Goal: Task Accomplishment & Management: Manage account settings

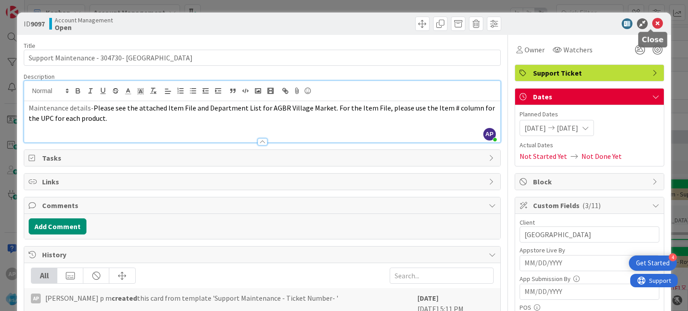
scroll to position [1524, 7]
click at [652, 23] on icon at bounding box center [657, 23] width 11 height 11
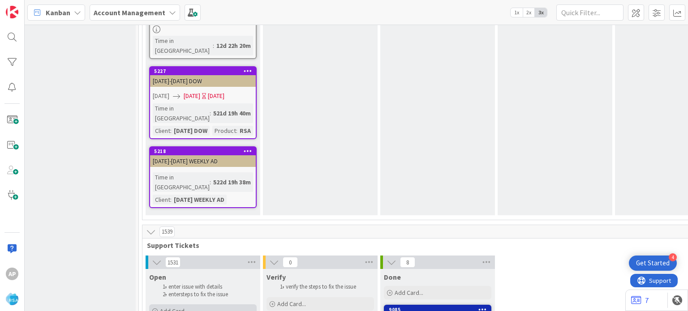
click at [191, 305] on div "Add Card..." at bounding box center [202, 311] width 107 height 13
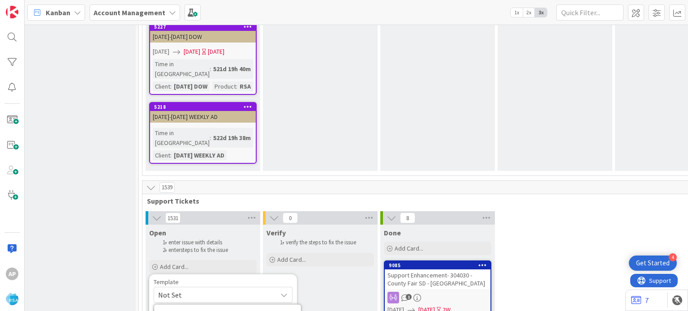
scroll to position [1550, 7]
type textarea "x"
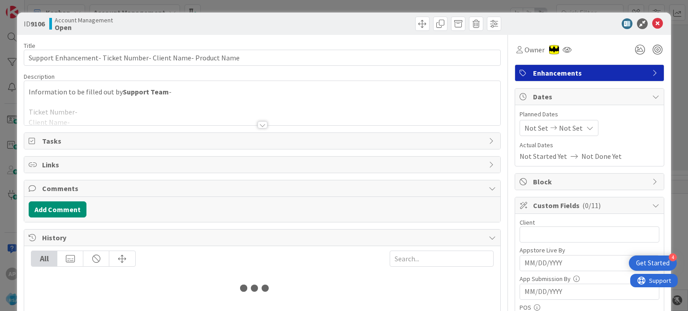
click at [258, 125] on div at bounding box center [262, 124] width 10 height 7
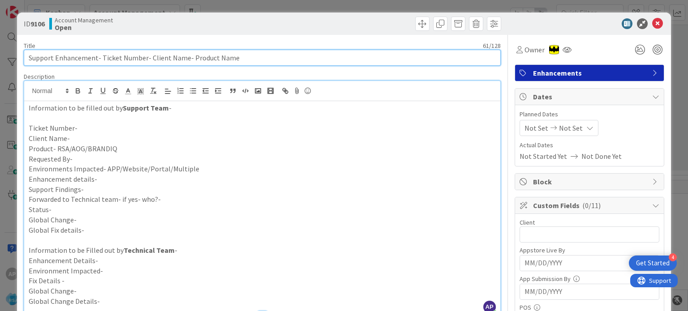
drag, startPoint x: 100, startPoint y: 58, endPoint x: 144, endPoint y: 57, distance: 43.9
click at [144, 57] on input "Support Enhancement- Ticket Number- Client Name- Product Name" at bounding box center [262, 58] width 476 height 16
paste input "#305083"
click at [103, 56] on input "Support Enhancement- #305083- Client Name- Product Name" at bounding box center [262, 58] width 476 height 16
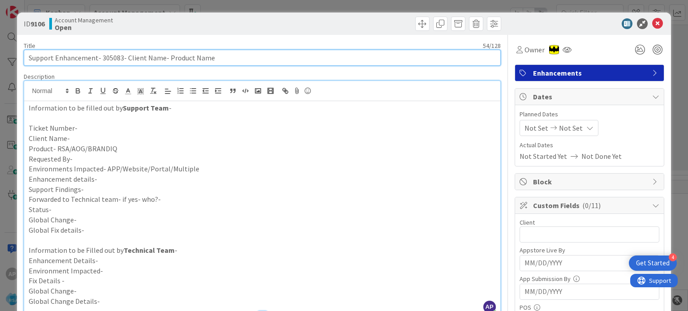
drag, startPoint x: 125, startPoint y: 56, endPoint x: 161, endPoint y: 57, distance: 35.9
click at [161, 57] on input "Support Enhancement- 305083- Client Name- Product Name" at bounding box center [262, 58] width 476 height 16
drag, startPoint x: 208, startPoint y: 52, endPoint x: 163, endPoint y: 54, distance: 44.8
click at [163, 54] on input "Support Enhancement- 305083- [PERSON_NAME] Drug- Product Name" at bounding box center [262, 58] width 476 height 16
click at [107, 53] on input "Support Enhancement- 305083- [PERSON_NAME] Drug- RSA" at bounding box center [262, 58] width 476 height 16
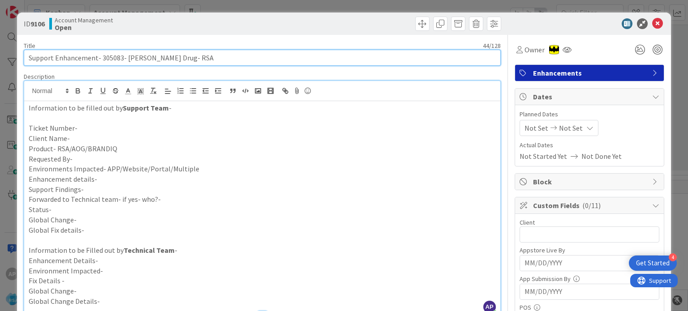
click at [107, 53] on input "Support Enhancement- 305083- [PERSON_NAME] Drug- RSA" at bounding box center [262, 58] width 476 height 16
type input "Support Enhancement- 305083- [PERSON_NAME] Drug- RSA"
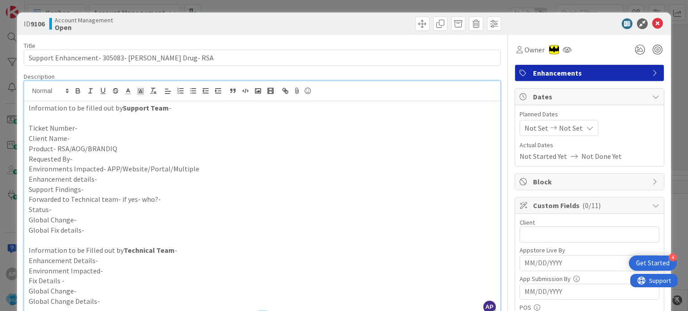
click at [93, 125] on p "Ticket Number-" at bounding box center [262, 128] width 467 height 10
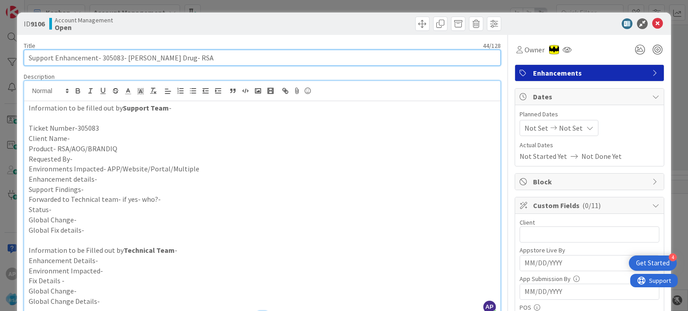
drag, startPoint x: 123, startPoint y: 58, endPoint x: 158, endPoint y: 56, distance: 34.6
click at [158, 56] on input "Support Enhancement- 305083- [PERSON_NAME] Drug- RSA" at bounding box center [262, 58] width 476 height 16
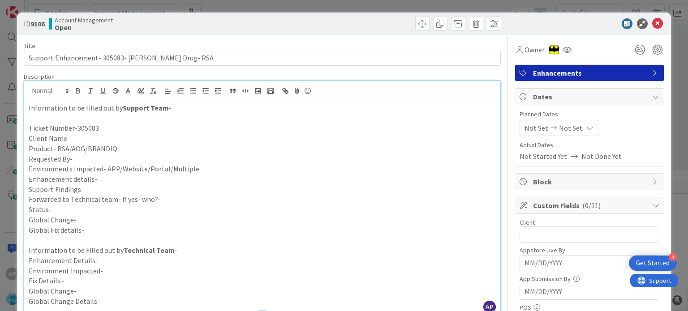
click at [93, 137] on p "Client Name-" at bounding box center [262, 138] width 467 height 10
paste div
click at [124, 146] on p "Product- RSA/AOG/BRANDIQ" at bounding box center [262, 149] width 467 height 10
click at [118, 156] on p "Requested By-" at bounding box center [262, 159] width 467 height 10
click at [192, 167] on p "Environments Impacted- APP/Website/Portal/Multiple" at bounding box center [262, 169] width 467 height 10
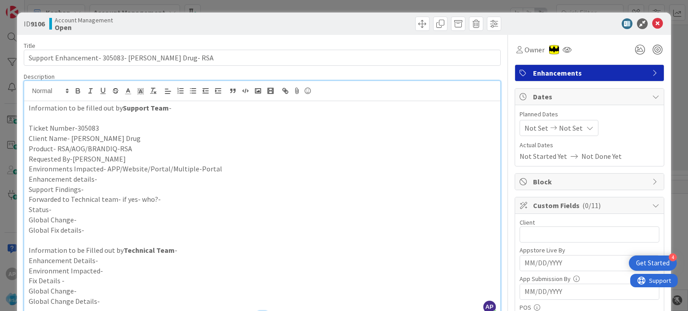
click at [138, 180] on p "Enhancement details-" at bounding box center [262, 179] width 467 height 10
click at [87, 187] on p "Support Findings-" at bounding box center [262, 190] width 467 height 10
click at [101, 178] on p "Enhancement details-" at bounding box center [262, 179] width 467 height 10
click at [88, 187] on p "Support Findings-" at bounding box center [262, 190] width 467 height 10
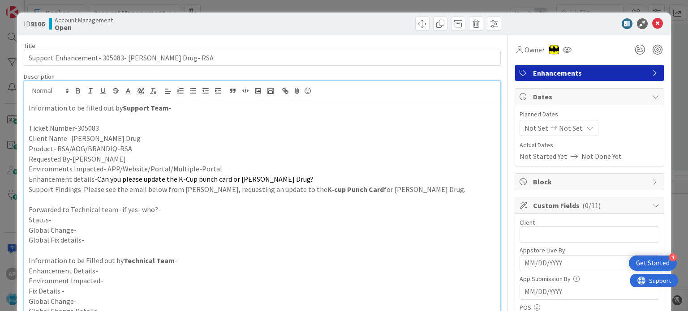
click at [173, 208] on p "Forwarded to Technical team- if yes- who?-" at bounding box center [262, 210] width 467 height 10
click at [164, 216] on p "Status-" at bounding box center [262, 220] width 467 height 10
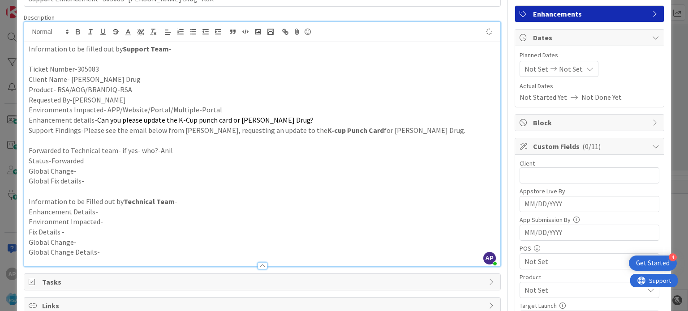
click at [84, 143] on p at bounding box center [262, 140] width 467 height 10
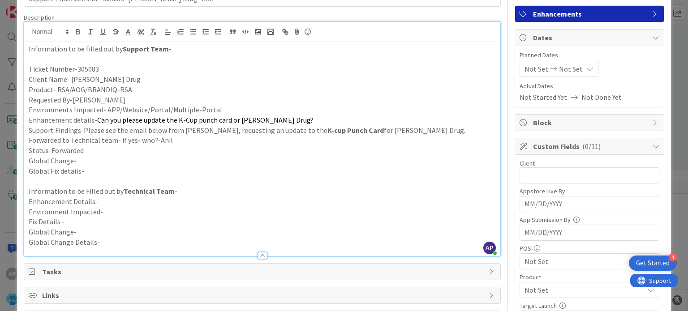
scroll to position [0, 0]
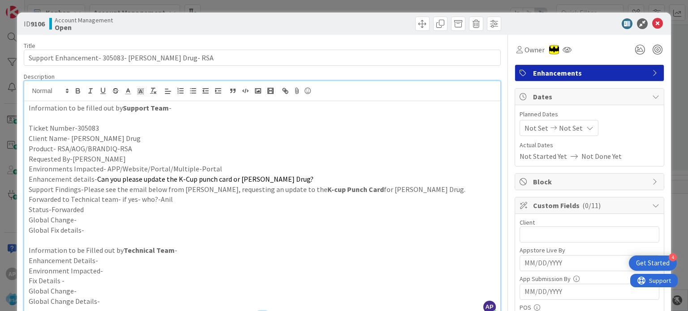
click at [86, 141] on p "Client Name- [PERSON_NAME] Drug" at bounding box center [262, 138] width 467 height 10
drag, startPoint x: 105, startPoint y: 138, endPoint x: 70, endPoint y: 139, distance: 34.9
click at [70, 139] on p "Client Name- [PERSON_NAME] Drug" at bounding box center [262, 138] width 467 height 10
copy p "[PERSON_NAME] Drug"
click at [533, 232] on input "text" at bounding box center [589, 235] width 140 height 16
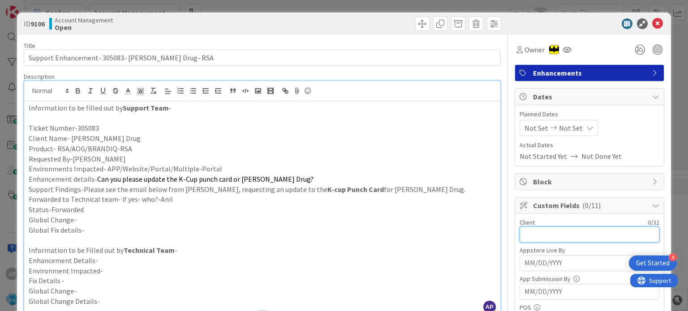
paste input "[PERSON_NAME] Drug"
type input "[PERSON_NAME] Drug"
click at [525, 125] on span "Not Set" at bounding box center [536, 128] width 24 height 11
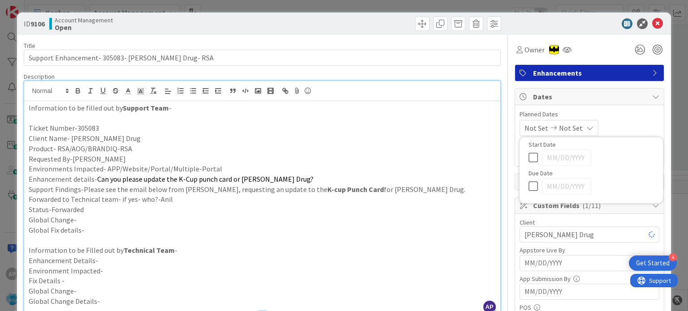
click at [143, 121] on p at bounding box center [262, 118] width 467 height 10
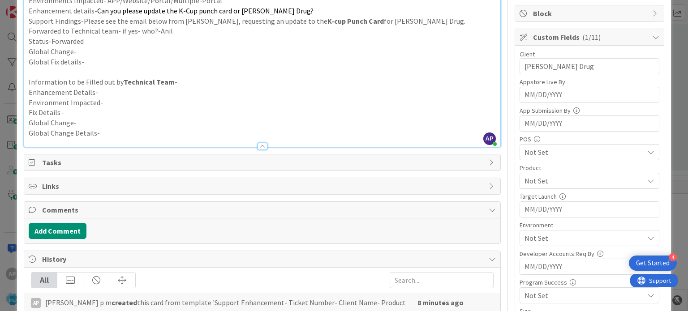
scroll to position [179, 0]
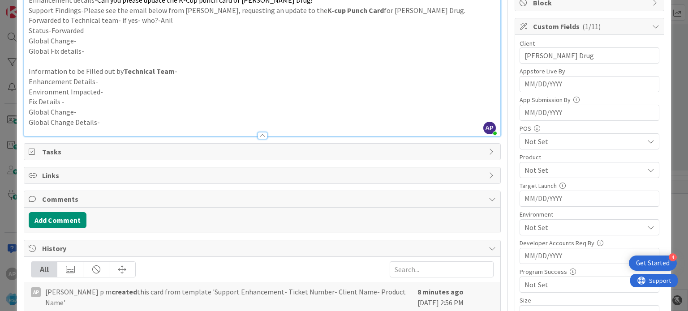
click at [524, 171] on span "Not Set" at bounding box center [583, 170] width 119 height 11
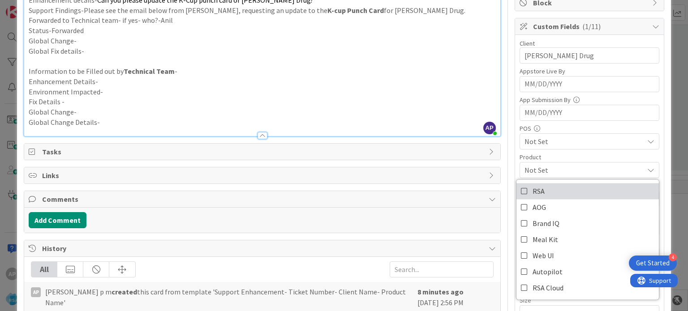
click at [521, 185] on icon at bounding box center [524, 191] width 7 height 13
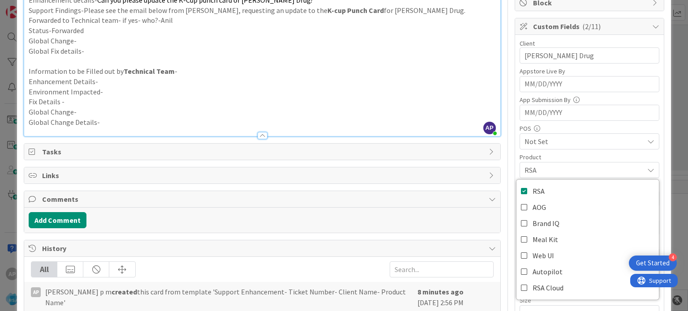
click at [415, 95] on p "Environment Impacted-" at bounding box center [262, 92] width 467 height 10
click at [541, 227] on span "Not Set" at bounding box center [583, 227] width 119 height 11
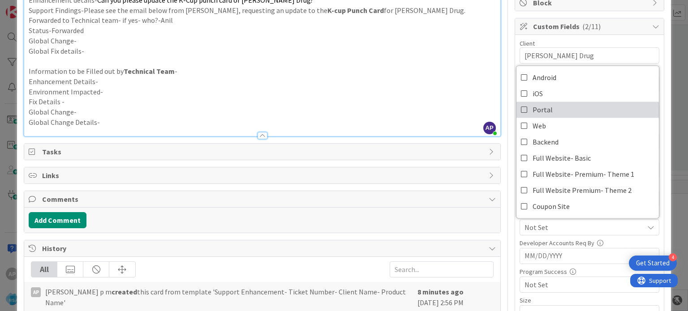
click at [521, 105] on icon at bounding box center [524, 109] width 7 height 13
click at [453, 83] on p "Enhancement Details-" at bounding box center [262, 82] width 467 height 10
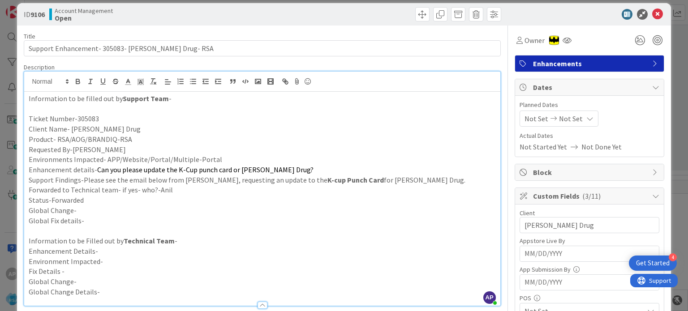
scroll to position [0, 0]
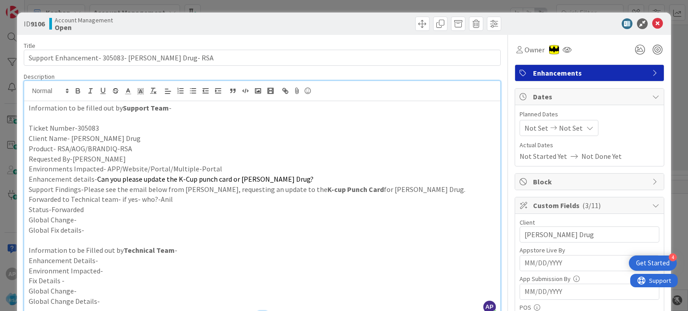
click at [387, 181] on p "Enhancement details- Can you please update the K-Cup punch card or [PERSON_NAME…" at bounding box center [262, 179] width 467 height 10
click at [532, 121] on div "Not Set Not Set" at bounding box center [558, 128] width 79 height 16
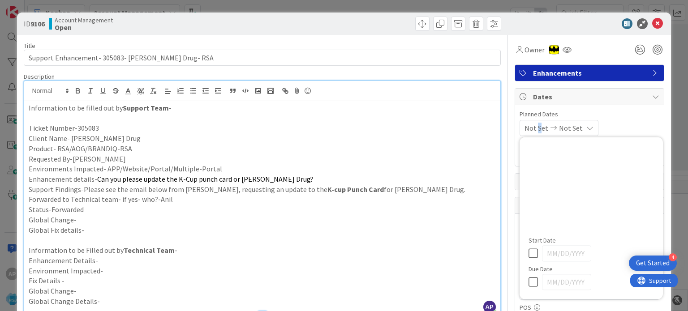
click at [158, 157] on p "Requested By-[PERSON_NAME]" at bounding box center [262, 159] width 467 height 10
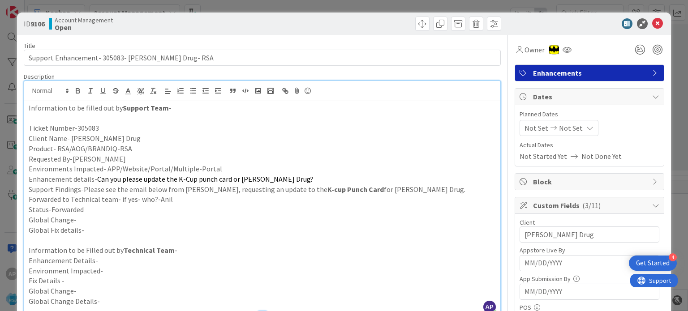
click at [548, 126] on icon at bounding box center [553, 128] width 11 height 6
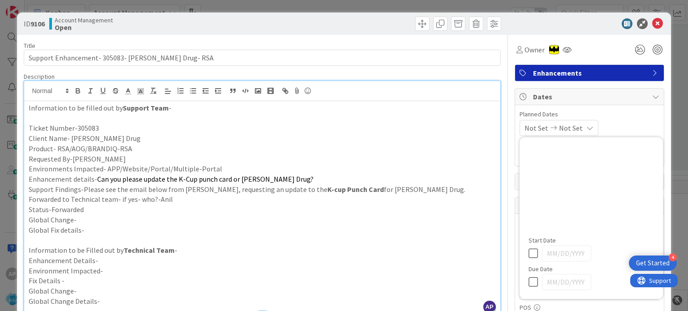
click at [528, 250] on icon at bounding box center [534, 253] width 13 height 11
type input "[DATE]"
click at [528, 283] on icon at bounding box center [534, 282] width 13 height 11
click at [561, 283] on input "[DATE]" at bounding box center [566, 282] width 49 height 16
click at [554, 282] on input "[DATE]" at bounding box center [566, 282] width 49 height 16
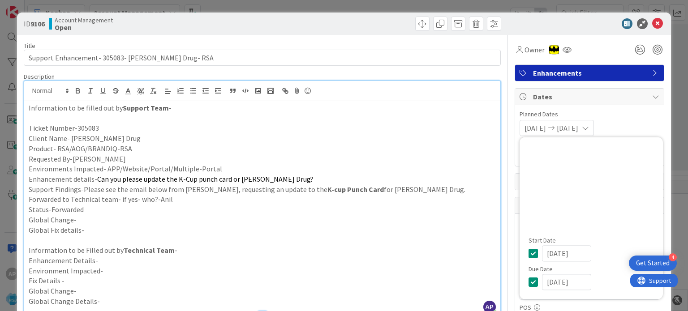
click at [557, 279] on input "[DATE]" at bounding box center [566, 282] width 49 height 16
type input "[DATE]"
click at [340, 183] on p "Enhancement details- Can you please update the K-Cup punch card or [PERSON_NAME…" at bounding box center [262, 179] width 467 height 10
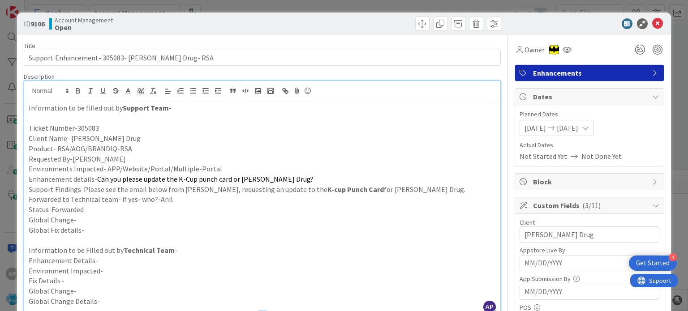
click at [544, 132] on span "[DATE]" at bounding box center [534, 128] width 21 height 11
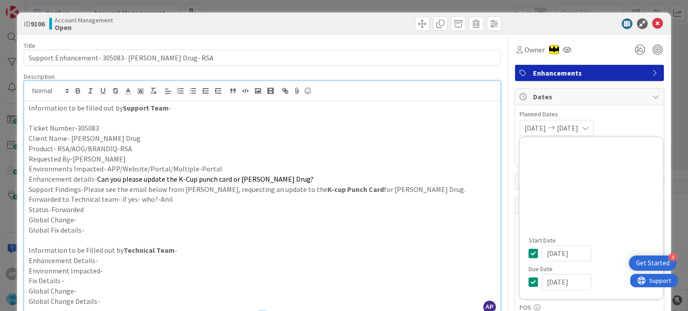
click at [463, 139] on p "Client Name- [PERSON_NAME] Drug" at bounding box center [262, 138] width 467 height 10
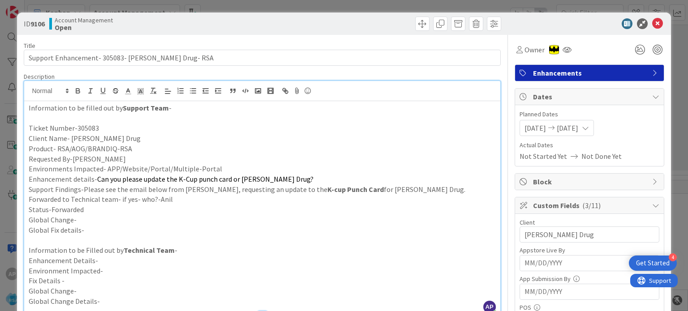
drag, startPoint x: 307, startPoint y: 191, endPoint x: 269, endPoint y: 197, distance: 38.7
click at [269, 197] on p "Forwarded to Technical team- if yes- who?-Anil" at bounding box center [262, 199] width 467 height 10
click at [60, 238] on p at bounding box center [262, 240] width 467 height 10
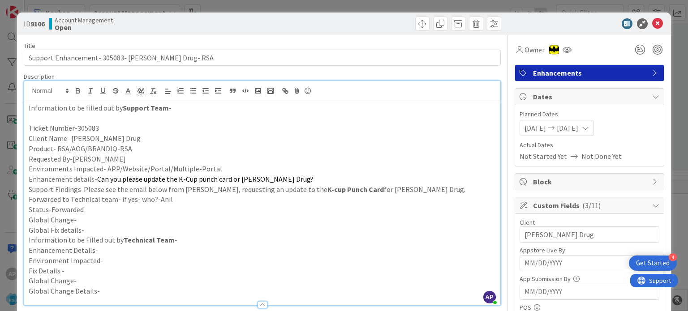
click at [227, 210] on p "Status-Forwarded" at bounding box center [262, 210] width 467 height 10
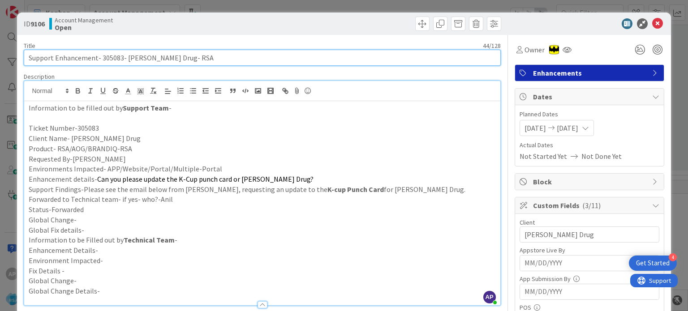
click at [105, 58] on input "Support Enhancement- 305083- [PERSON_NAME] Drug- RSA" at bounding box center [262, 58] width 476 height 16
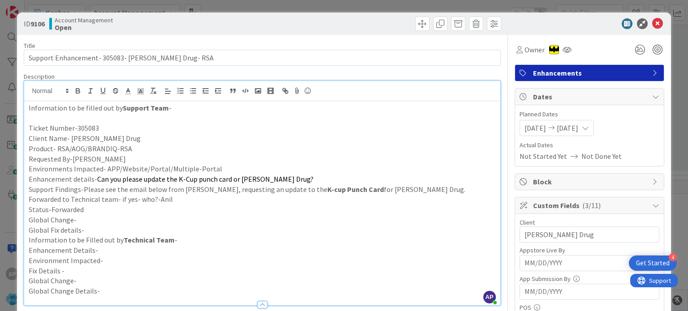
click at [349, 195] on p "Forwarded to Technical team- if yes- who?-Anil" at bounding box center [262, 199] width 467 height 10
